Goal: Task Accomplishment & Management: Manage account settings

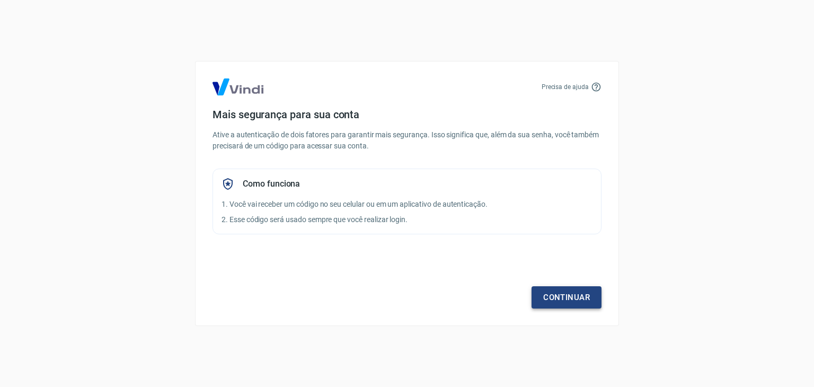
click at [560, 299] on link "Continuar" at bounding box center [567, 297] width 70 height 22
